Goal: Browse casually

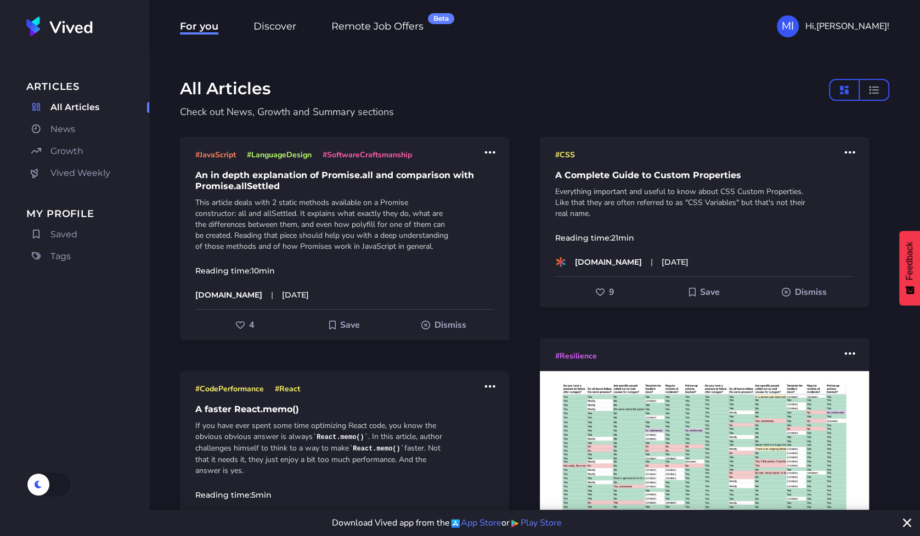
click at [643, 38] on div "For you Discover Remote Job Offers Beta MI Hi, Mihai !" at bounding box center [534, 26] width 771 height 53
